Goal: Task Accomplishment & Management: Use online tool/utility

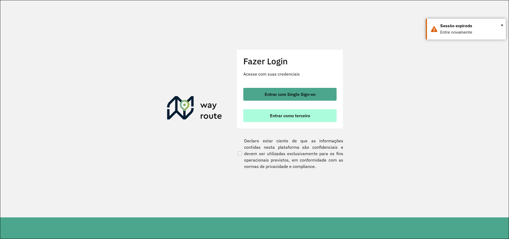
click at [284, 110] on button "Entrar como terceiro" at bounding box center [289, 115] width 93 height 13
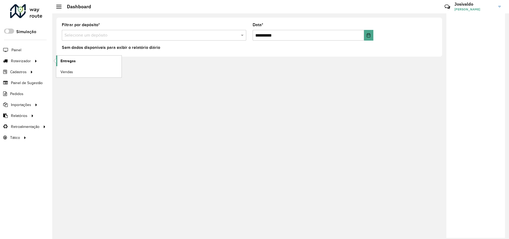
click at [66, 62] on span "Entregas" at bounding box center [68, 61] width 15 height 6
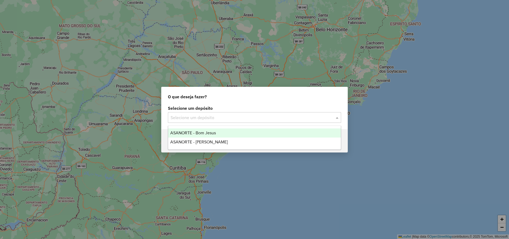
click at [221, 119] on input "text" at bounding box center [249, 117] width 157 height 6
click at [216, 134] on div "ASANORTE - Bom Jesus" at bounding box center [254, 132] width 173 height 9
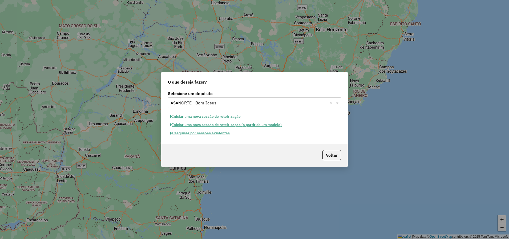
click at [209, 115] on button "Iniciar uma nova sessão de roteirização" at bounding box center [205, 116] width 75 height 8
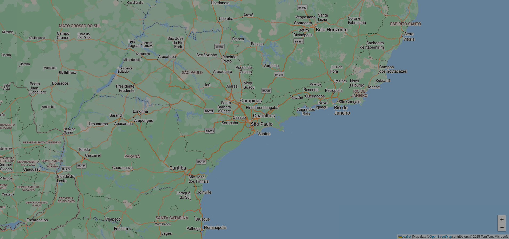
select select "*"
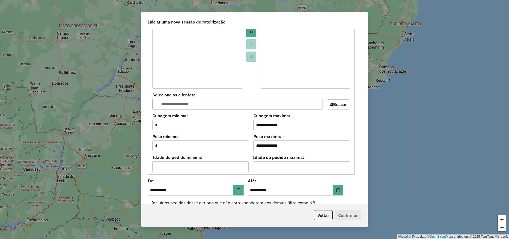
scroll to position [400, 0]
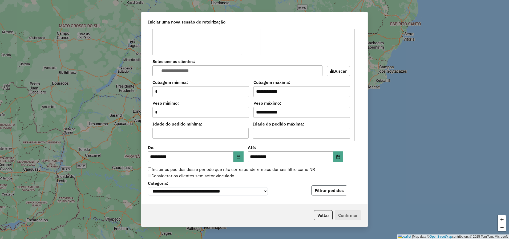
click at [335, 190] on button "Filtrar pedidos" at bounding box center [330, 190] width 36 height 10
click at [322, 217] on button "Voltar" at bounding box center [323, 215] width 19 height 10
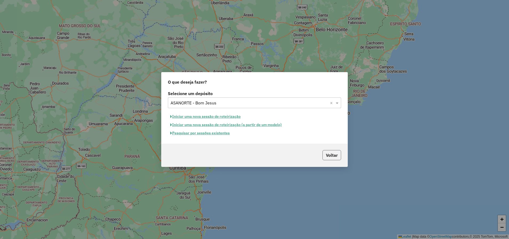
click at [331, 157] on button "Voltar" at bounding box center [332, 155] width 19 height 10
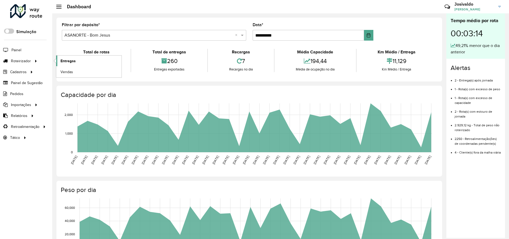
click at [63, 62] on span "Entregas" at bounding box center [68, 61] width 15 height 6
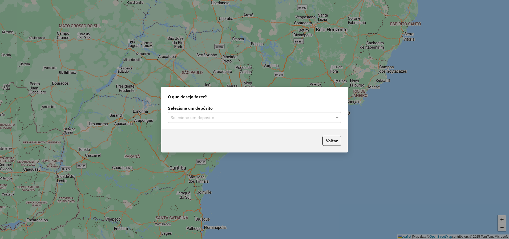
click at [187, 125] on div "Selecione um depósito Selecione um depósito" at bounding box center [255, 116] width 186 height 25
click at [189, 119] on input "text" at bounding box center [249, 117] width 157 height 6
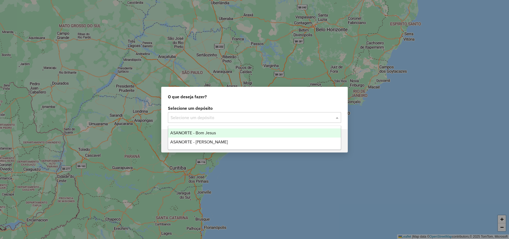
click at [196, 131] on span "ASANORTE - Bom Jesus" at bounding box center [193, 132] width 46 height 5
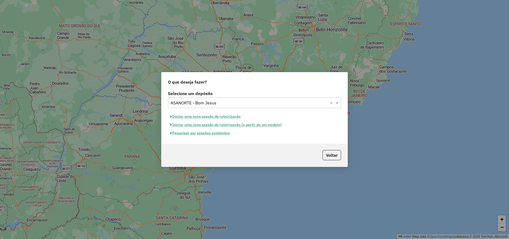
click at [202, 135] on button "Pesquisar por sessões existentes" at bounding box center [200, 133] width 64 height 8
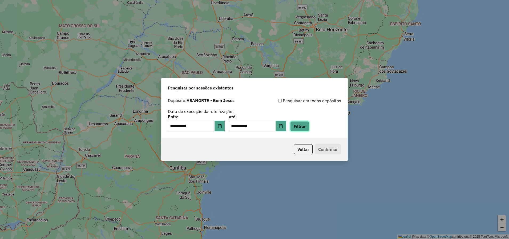
click at [305, 126] on button "Filtrar" at bounding box center [299, 126] width 19 height 10
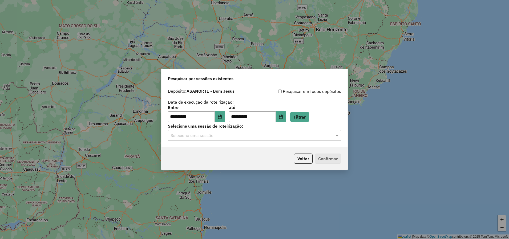
click at [228, 133] on input "text" at bounding box center [249, 135] width 157 height 6
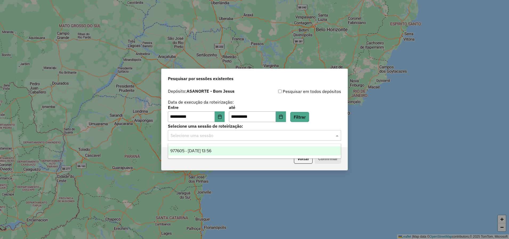
click at [225, 151] on div "977605 - 11/08/2025 13:56" at bounding box center [254, 150] width 173 height 9
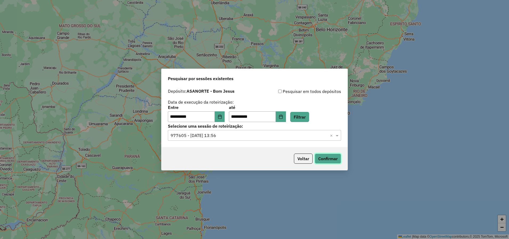
click at [320, 159] on button "Confirmar" at bounding box center [328, 158] width 26 height 10
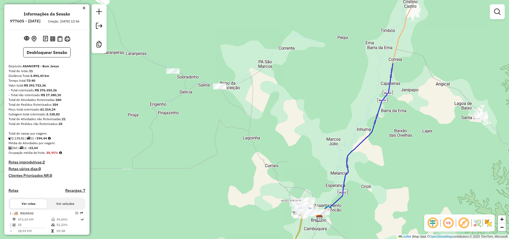
drag, startPoint x: 218, startPoint y: 78, endPoint x: 286, endPoint y: 165, distance: 110.7
click at [286, 165] on div "Janela de atendimento Grade de atendimento Capacidade Transportadoras Veículos …" at bounding box center [254, 119] width 509 height 239
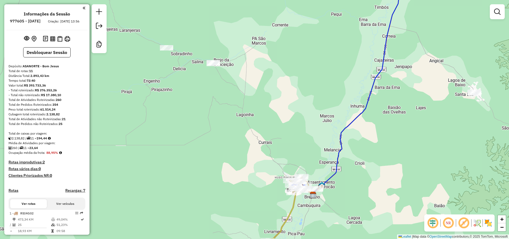
drag, startPoint x: 327, startPoint y: 162, endPoint x: 320, endPoint y: 138, distance: 24.6
click at [320, 138] on div "Janela de atendimento Grade de atendimento Capacidade Transportadoras Veículos …" at bounding box center [254, 119] width 509 height 239
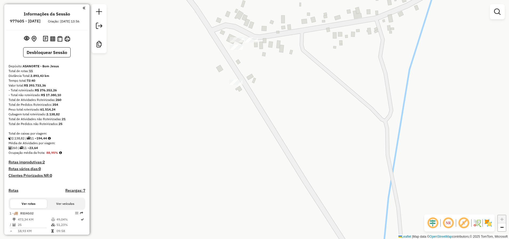
click at [236, 85] on div at bounding box center [235, 81] width 13 height 5
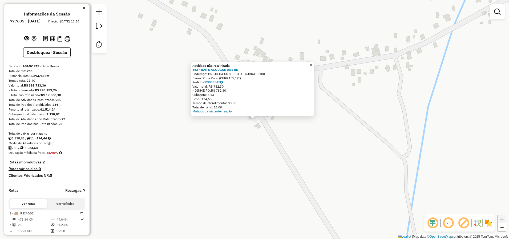
click at [312, 63] on span "×" at bounding box center [311, 65] width 2 height 5
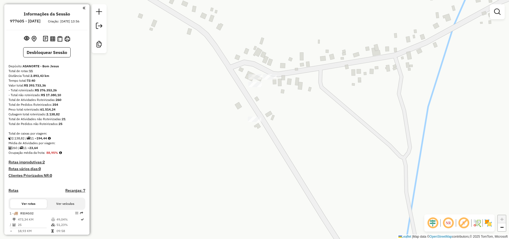
click at [251, 89] on div "Janela de atendimento Grade de atendimento Capacidade Transportadoras Veículos …" at bounding box center [254, 119] width 509 height 239
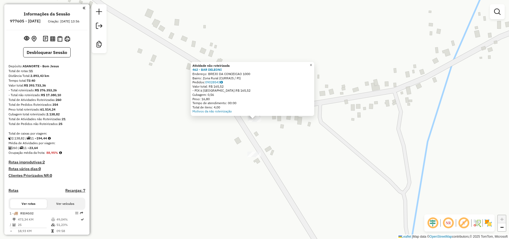
click at [312, 64] on span "×" at bounding box center [311, 65] width 2 height 5
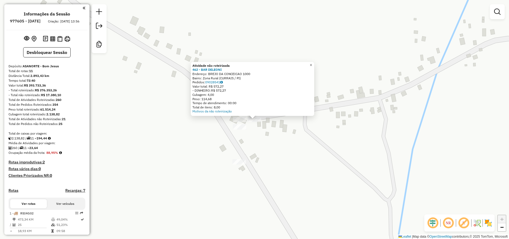
click at [312, 63] on span "×" at bounding box center [311, 65] width 2 height 5
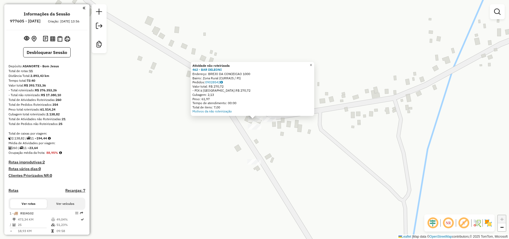
click at [312, 64] on span "×" at bounding box center [311, 65] width 2 height 5
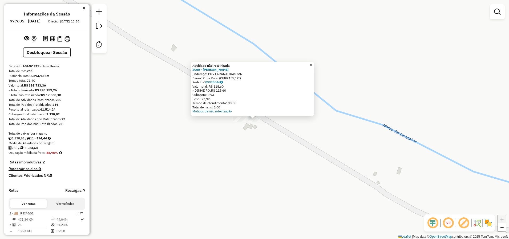
click at [312, 64] on span "×" at bounding box center [311, 65] width 2 height 5
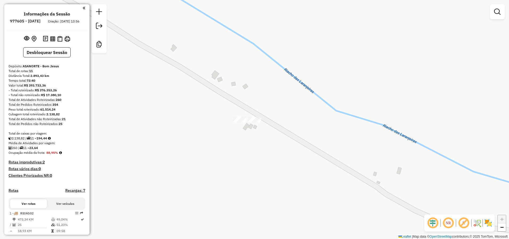
click at [239, 122] on div at bounding box center [239, 119] width 13 height 5
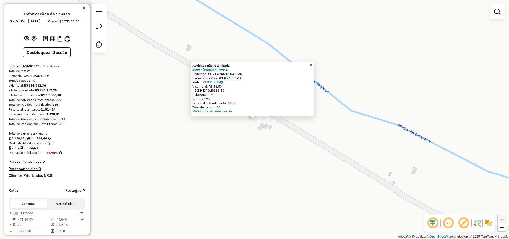
click at [312, 64] on span "×" at bounding box center [311, 65] width 2 height 5
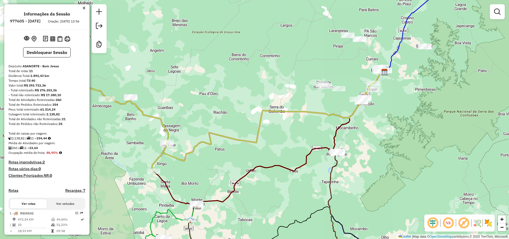
click at [298, 139] on div "Janela de atendimento Grade de atendimento Capacidade Transportadoras Veículos …" at bounding box center [254, 119] width 509 height 239
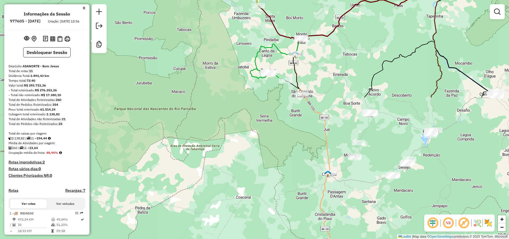
drag, startPoint x: 298, startPoint y: 139, endPoint x: 403, endPoint y: -26, distance: 195.8
click at [403, 0] on html "Aguarde... Pop-up bloqueado! Seu navegador bloqueou automáticamente a abertura …" at bounding box center [254, 119] width 509 height 239
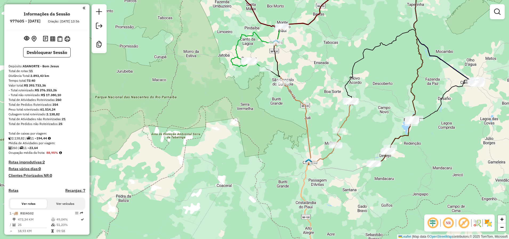
drag, startPoint x: 358, startPoint y: 34, endPoint x: 323, endPoint y: 13, distance: 40.7
click at [323, 13] on div "Janela de atendimento Grade de atendimento Capacidade Transportadoras Veículos …" at bounding box center [254, 119] width 509 height 239
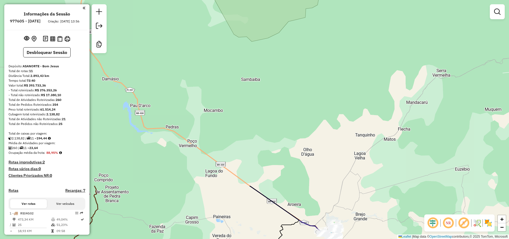
drag, startPoint x: 392, startPoint y: 44, endPoint x: 353, endPoint y: 253, distance: 213.0
click at [353, 238] on html "Aguarde... Pop-up bloqueado! Seu navegador bloqueou automáticamente a abertura …" at bounding box center [254, 119] width 509 height 239
